Goal: Information Seeking & Learning: Learn about a topic

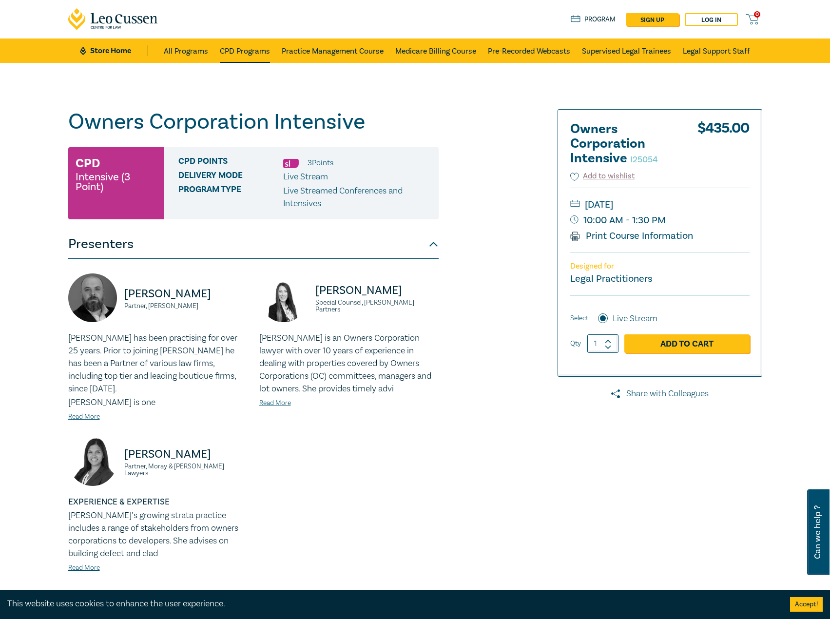
click at [252, 54] on link "CPD Programs" at bounding box center [245, 51] width 50 height 24
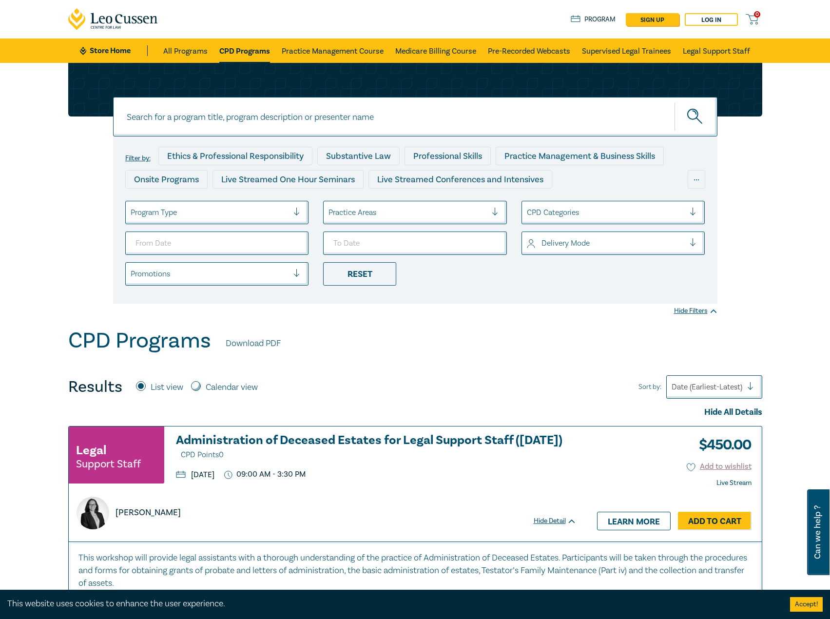
click at [246, 108] on input at bounding box center [415, 116] width 605 height 39
type input "i25062"
click at [675, 102] on button "submit" at bounding box center [696, 117] width 43 height 30
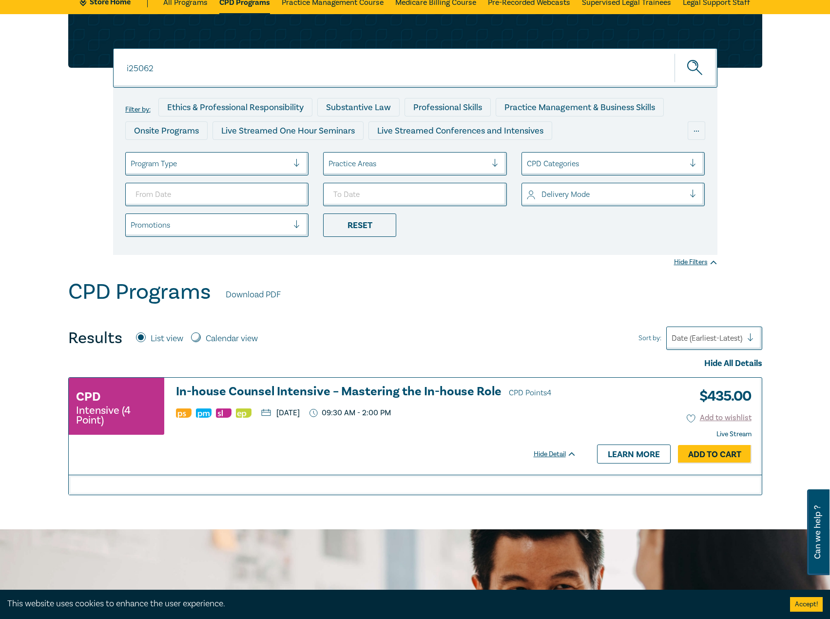
click at [306, 387] on h3 "In-house Counsel Intensive – Mastering the In-house Role CPD Points 4" at bounding box center [376, 392] width 401 height 15
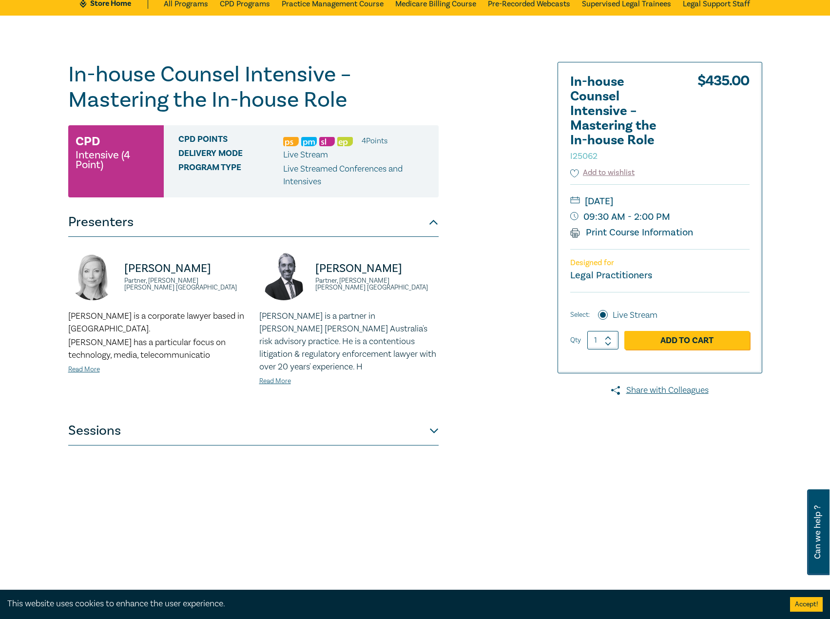
scroll to position [146, 0]
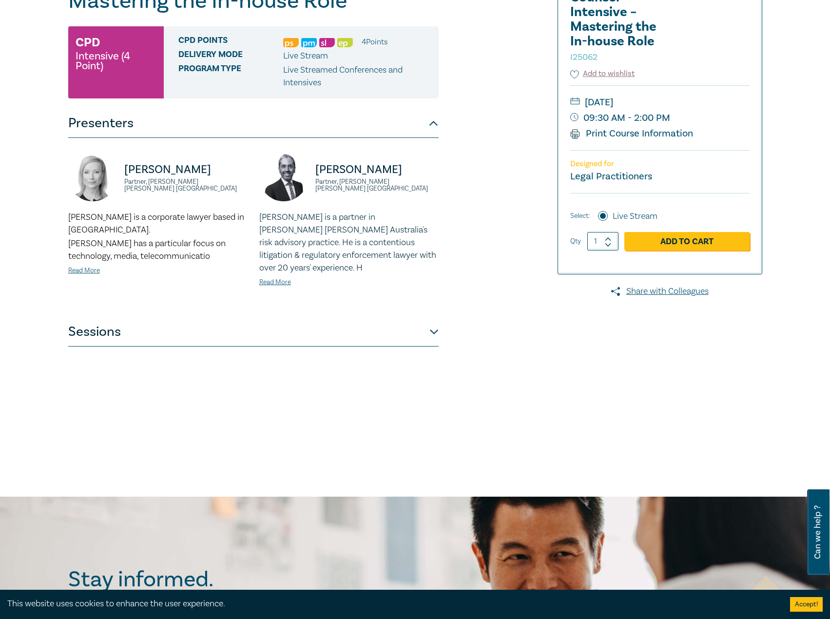
click at [177, 317] on div "Lisa Fitzgerald Partner, Norton Rose Fulbright Australia Lisa is a corporate la…" at bounding box center [253, 227] width 371 height 179
click at [197, 322] on button "Sessions" at bounding box center [253, 331] width 371 height 29
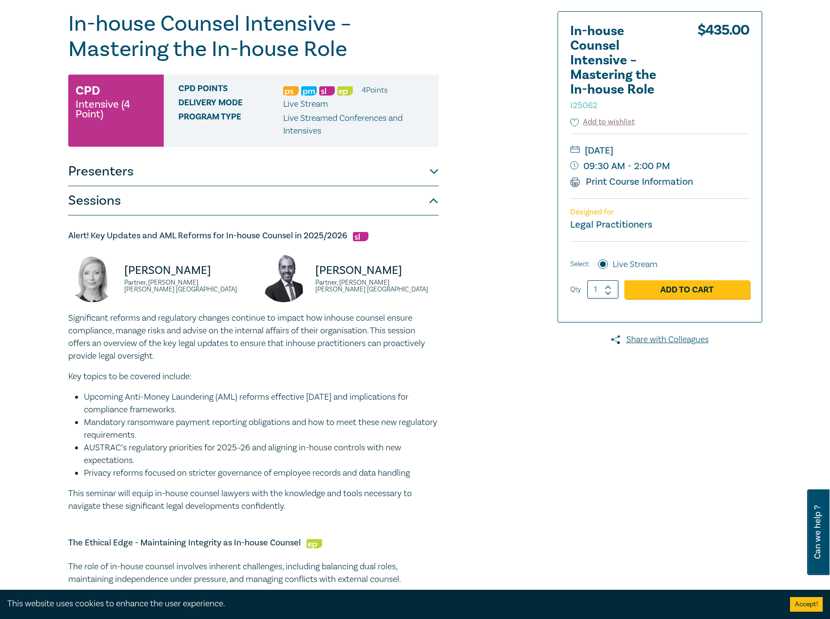
scroll to position [98, 0]
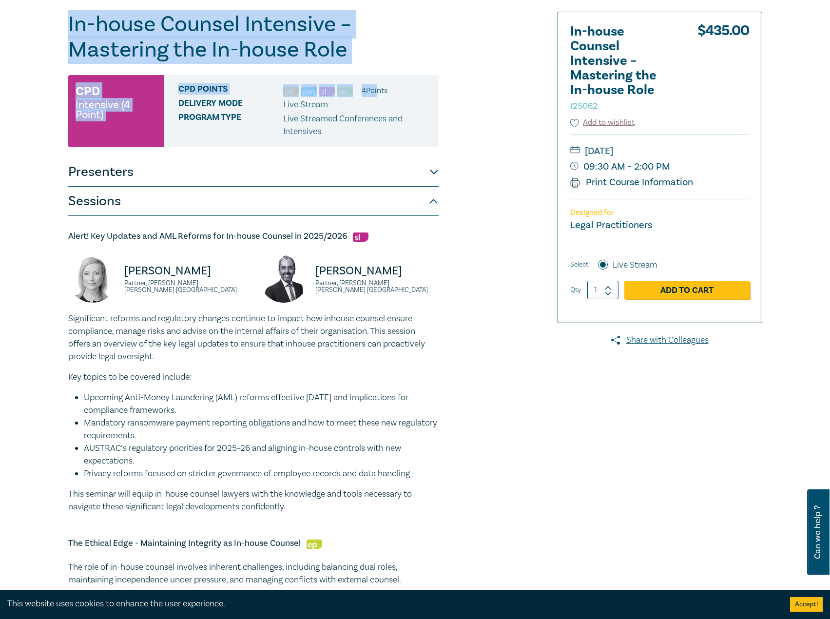
drag, startPoint x: 377, startPoint y: 63, endPoint x: 190, endPoint y: 46, distance: 188.6
click at [279, 50] on h1 "In-house Counsel Intensive – Mastering the In-house Role I25062" at bounding box center [253, 37] width 371 height 51
drag, startPoint x: 366, startPoint y: 45, endPoint x: 55, endPoint y: 16, distance: 312.4
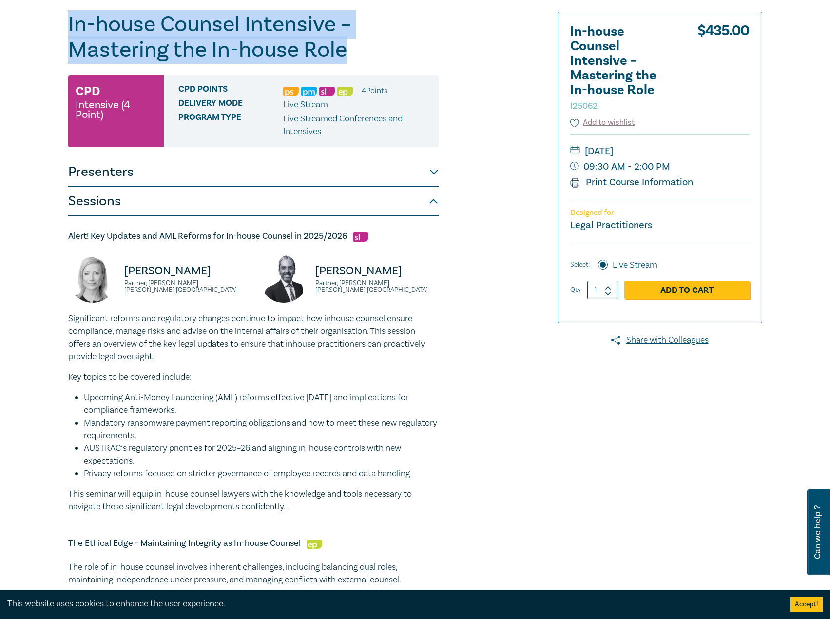
copy h1 "In-house Counsel Intensive – Mastering the In-house Role"
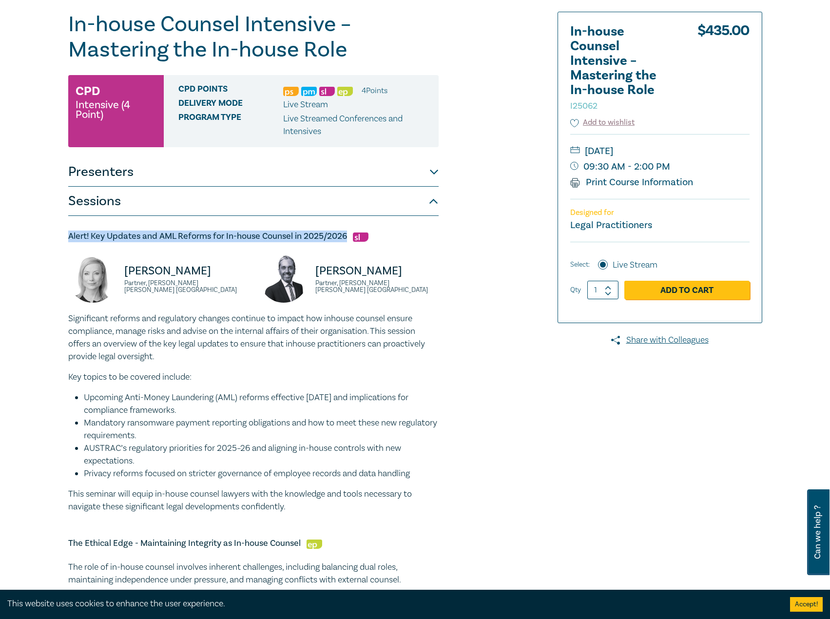
drag, startPoint x: 347, startPoint y: 238, endPoint x: 44, endPoint y: 234, distance: 303.3
copy h5 "Alert! Key Updates and AML Reforms for In-house Counsel in 2025/2026"
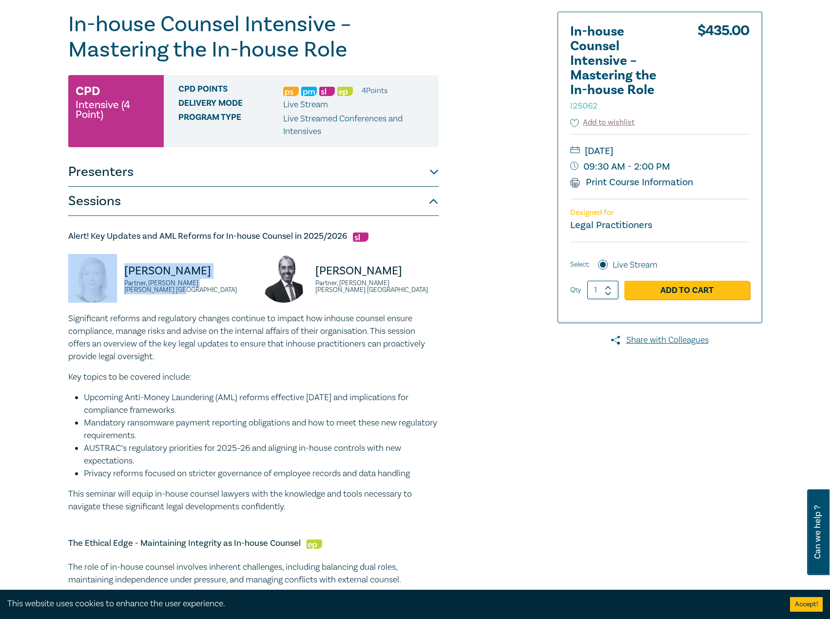
drag, startPoint x: 242, startPoint y: 287, endPoint x: 135, endPoint y: 277, distance: 107.2
click at [86, 277] on div "Lisa Fitzgerald Partner, Norton Rose Fulbright Australia" at bounding box center [157, 283] width 179 height 59
click at [198, 279] on p "Lisa Fitzgerald" at bounding box center [185, 271] width 123 height 16
drag, startPoint x: 243, startPoint y: 287, endPoint x: 121, endPoint y: 277, distance: 122.8
click at [121, 277] on div "Lisa Fitzgerald Partner, Norton Rose Fulbright Australia" at bounding box center [157, 283] width 179 height 59
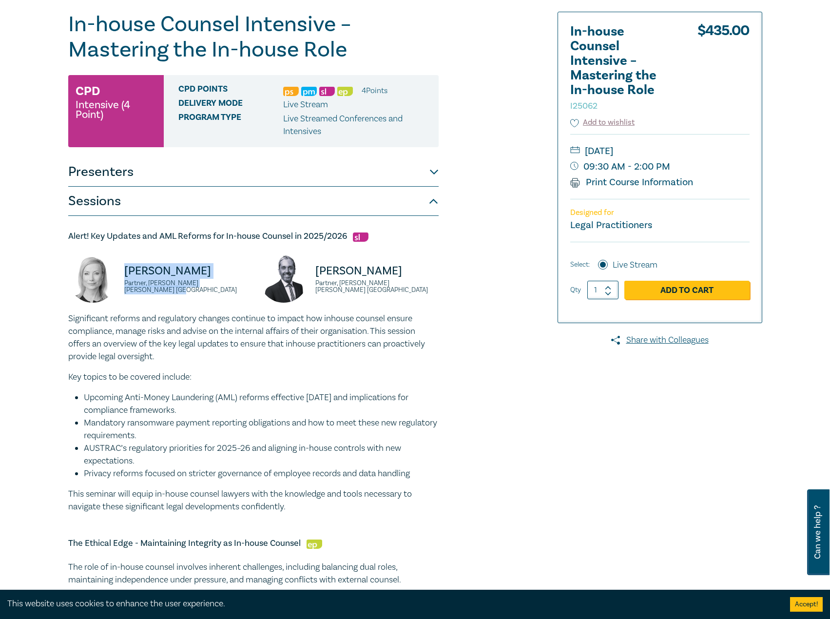
copy div "Lisa Fitzgerald Partner, Norton Rose Fulbright Australia"
drag, startPoint x: 447, startPoint y: 291, endPoint x: 310, endPoint y: 276, distance: 138.3
copy div "Rajaee Rouhani Partner, Norton Rose Fulbright Australia"
click at [234, 173] on button "Presenters" at bounding box center [253, 172] width 371 height 29
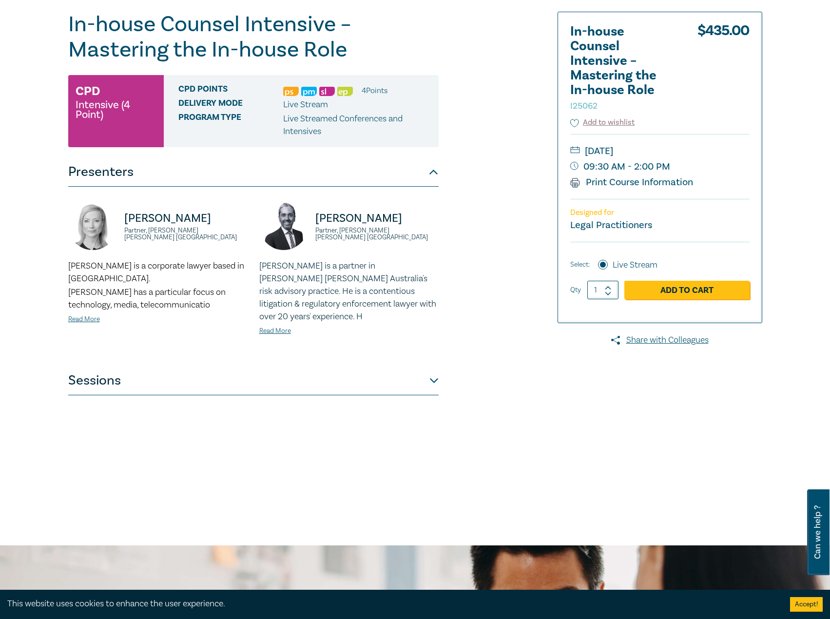
click at [278, 336] on div "Rajaee Rouhani is a partner in Norton Rose Fulbright Australia's risk advisory …" at bounding box center [348, 298] width 179 height 77
click at [284, 328] on link "Read More" at bounding box center [275, 331] width 32 height 9
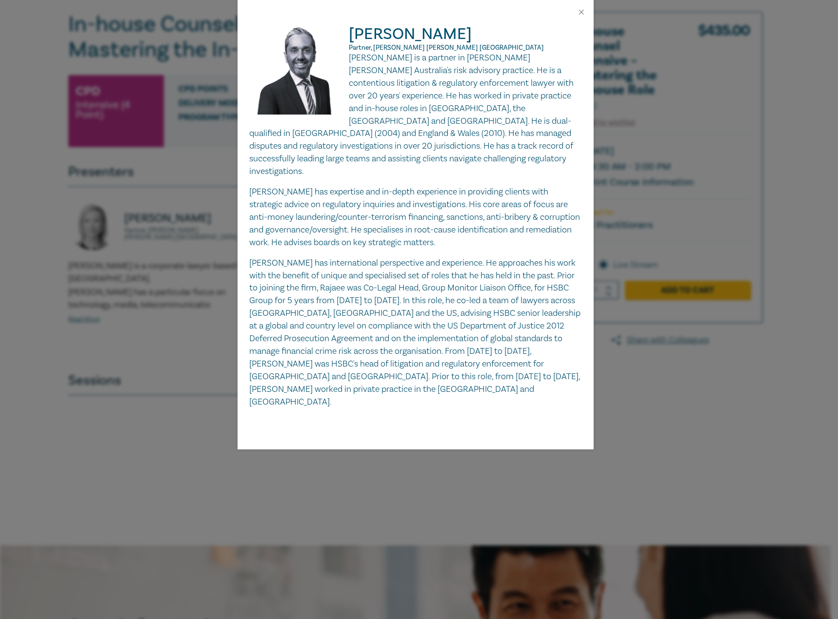
click at [121, 302] on div "Rajaee Rouhani Partner, Norton Rose Fulbright Australia Rajaee Rouhani is a par…" at bounding box center [419, 309] width 838 height 619
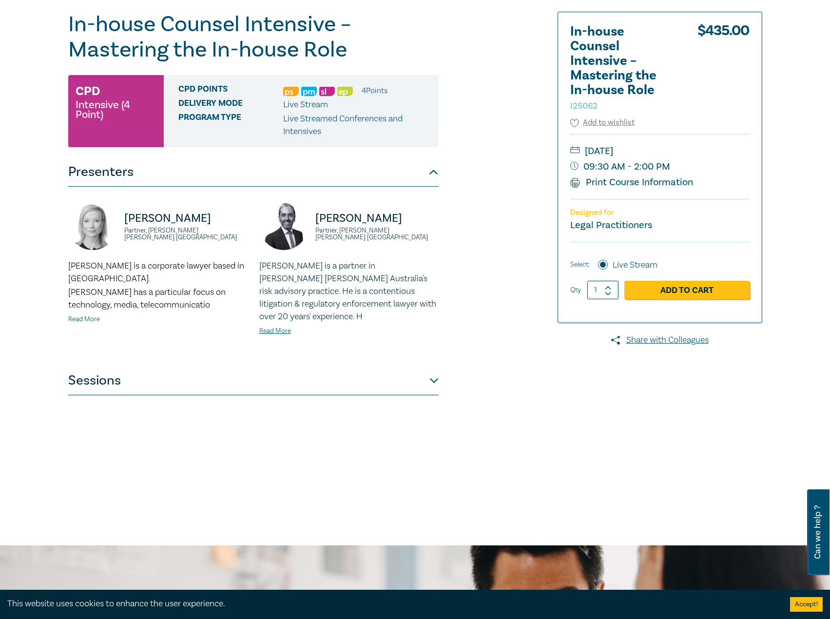
click at [96, 315] on link "Read More" at bounding box center [84, 319] width 32 height 9
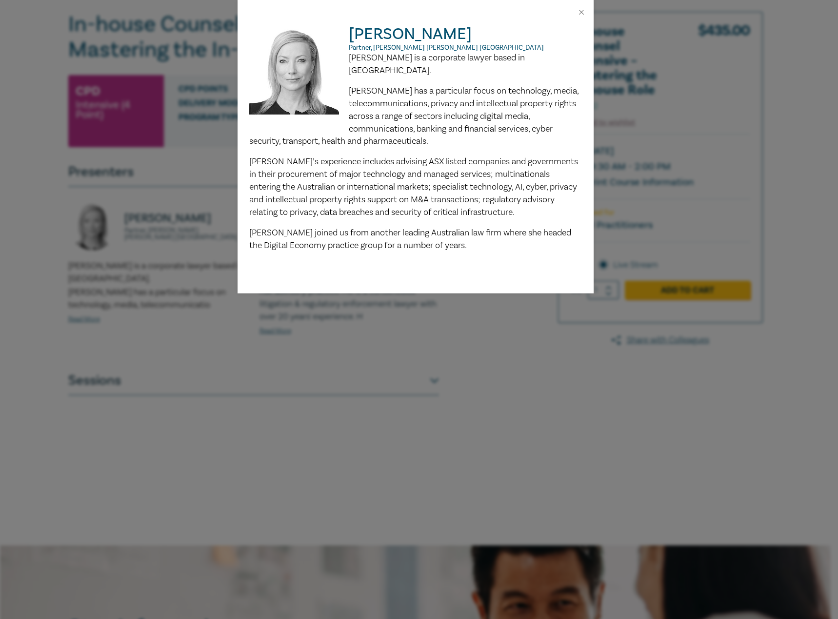
click at [175, 325] on div "Lisa Fitzgerald Partner, Norton Rose Fulbright Australia Lisa is a corporate la…" at bounding box center [419, 309] width 838 height 619
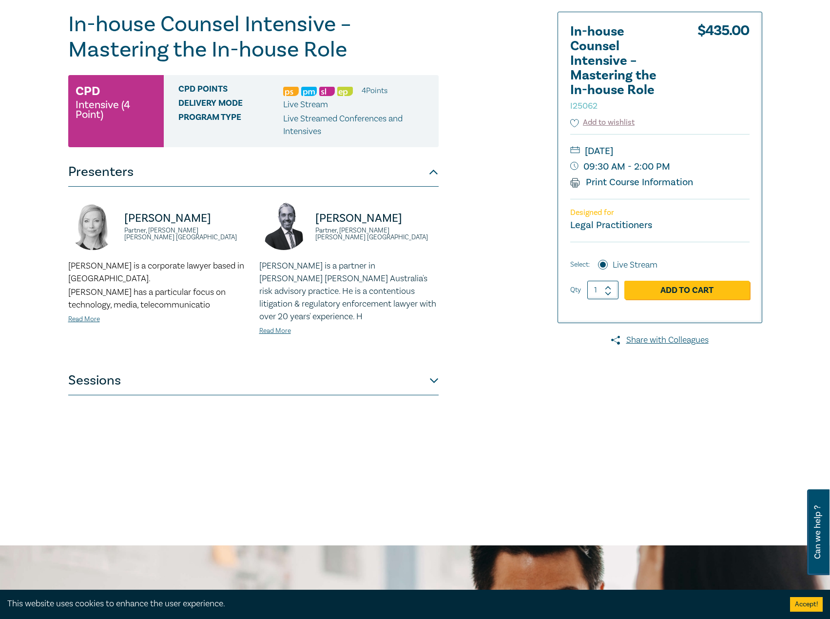
click at [227, 360] on div "Lisa Fitzgerald Partner, Norton Rose Fulbright Australia Lisa is a corporate la…" at bounding box center [253, 276] width 371 height 179
click at [232, 385] on button "Sessions" at bounding box center [253, 380] width 371 height 29
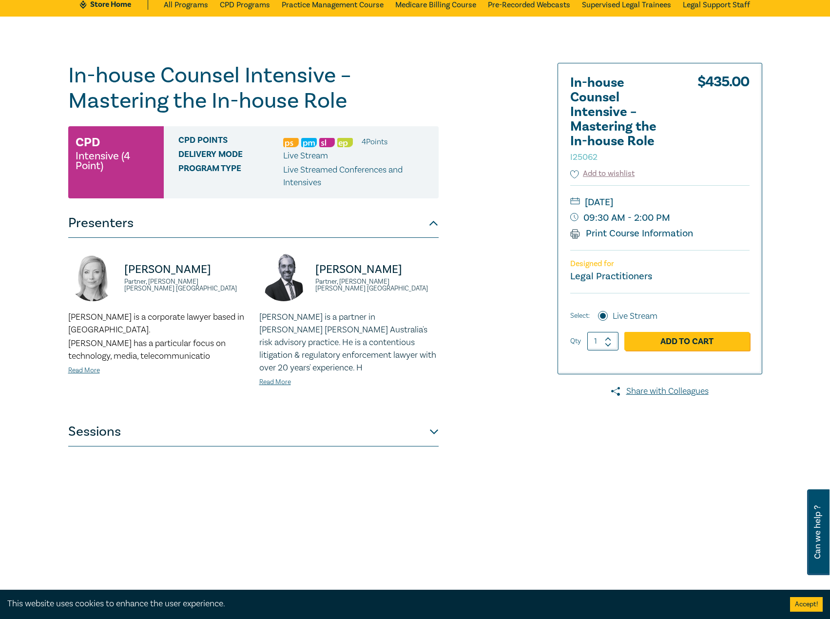
click at [335, 443] on button "Sessions" at bounding box center [253, 431] width 371 height 29
